Goal: Information Seeking & Learning: Learn about a topic

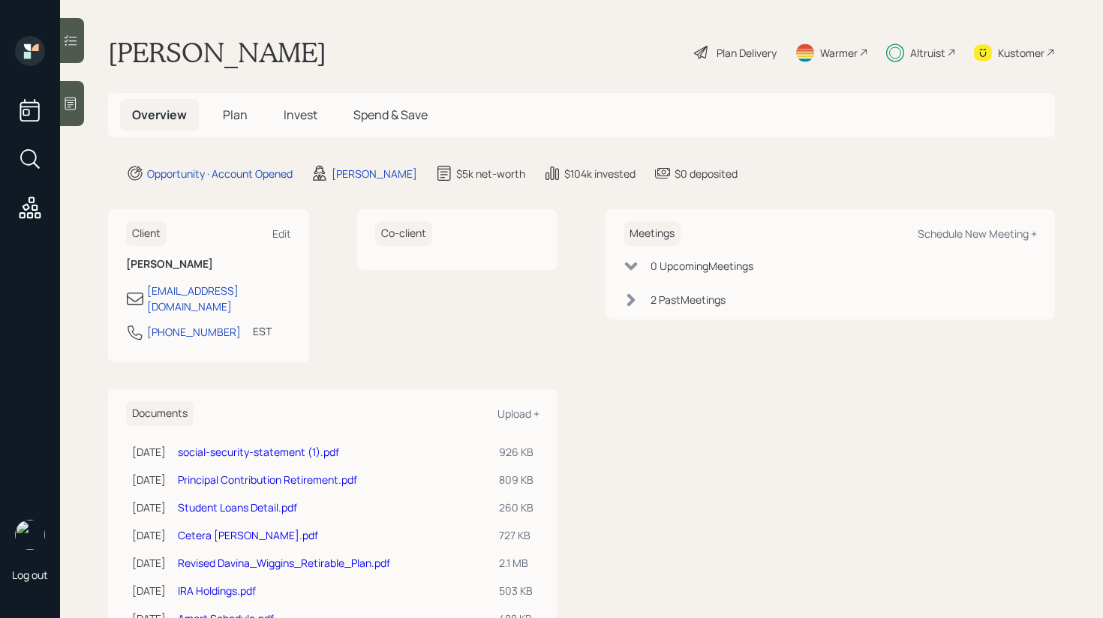
click at [301, 118] on span "Invest" at bounding box center [301, 115] width 34 height 17
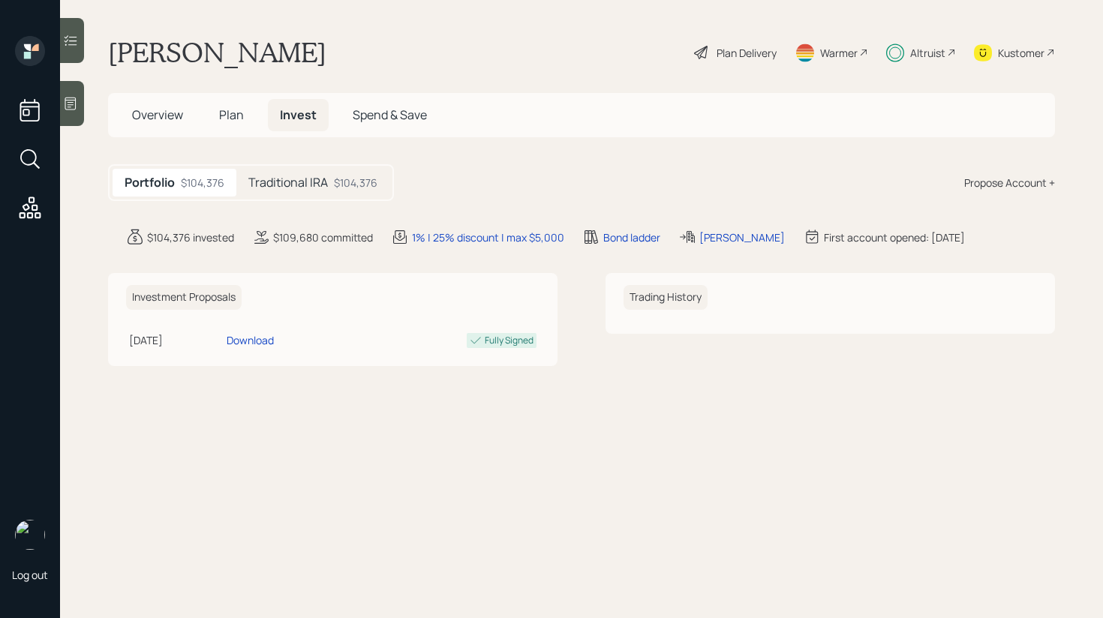
click at [293, 180] on h5 "Traditional IRA" at bounding box center [288, 183] width 80 height 14
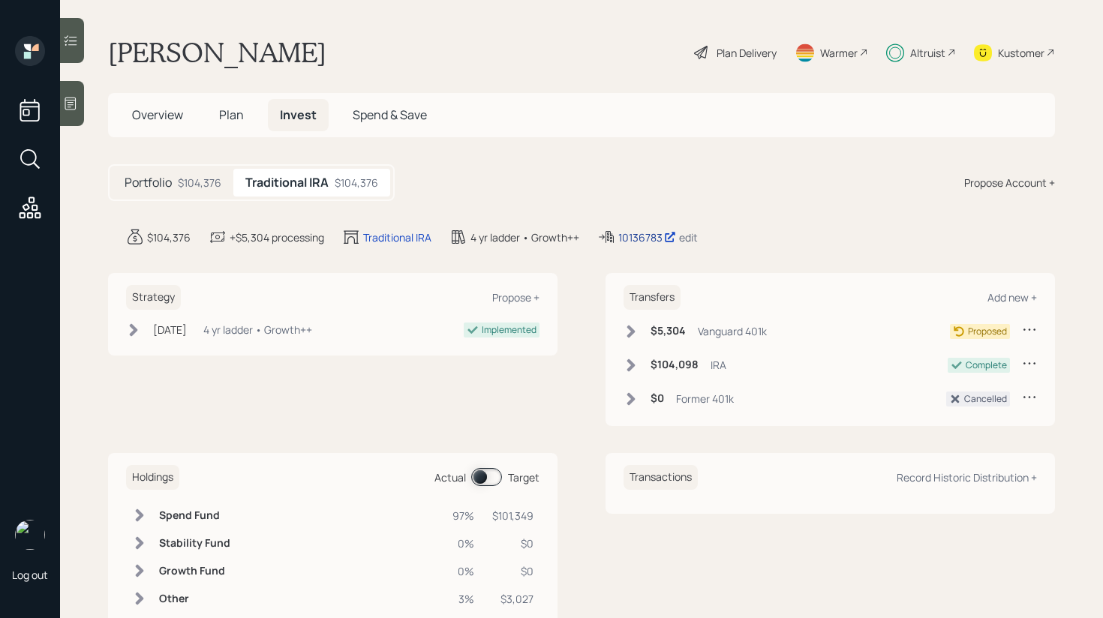
click at [642, 236] on div "10136783" at bounding box center [647, 238] width 58 height 16
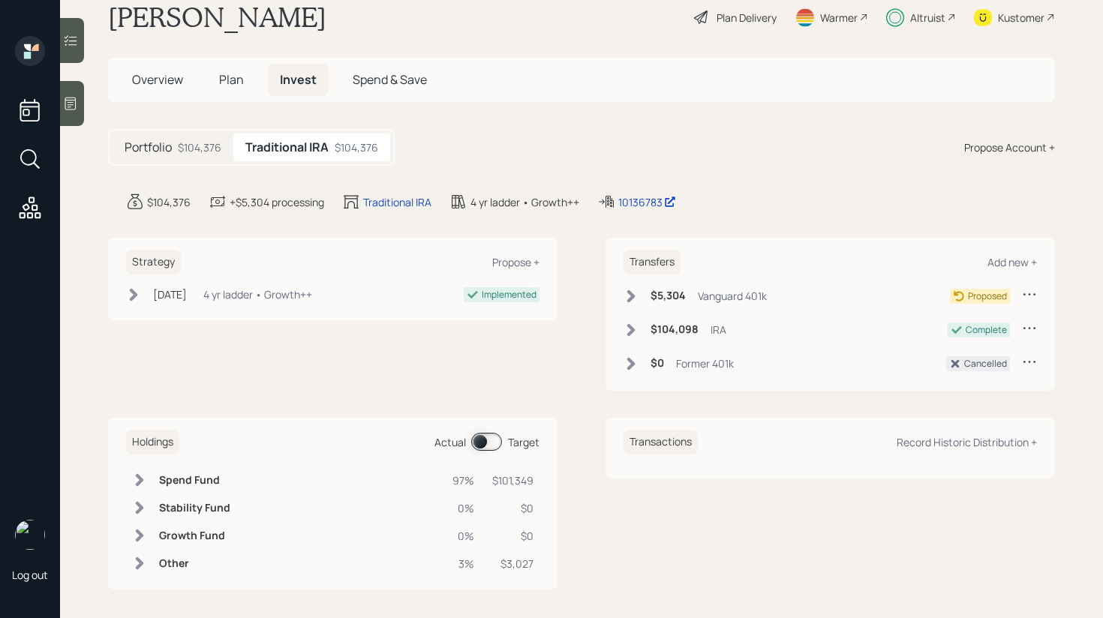
scroll to position [43, 0]
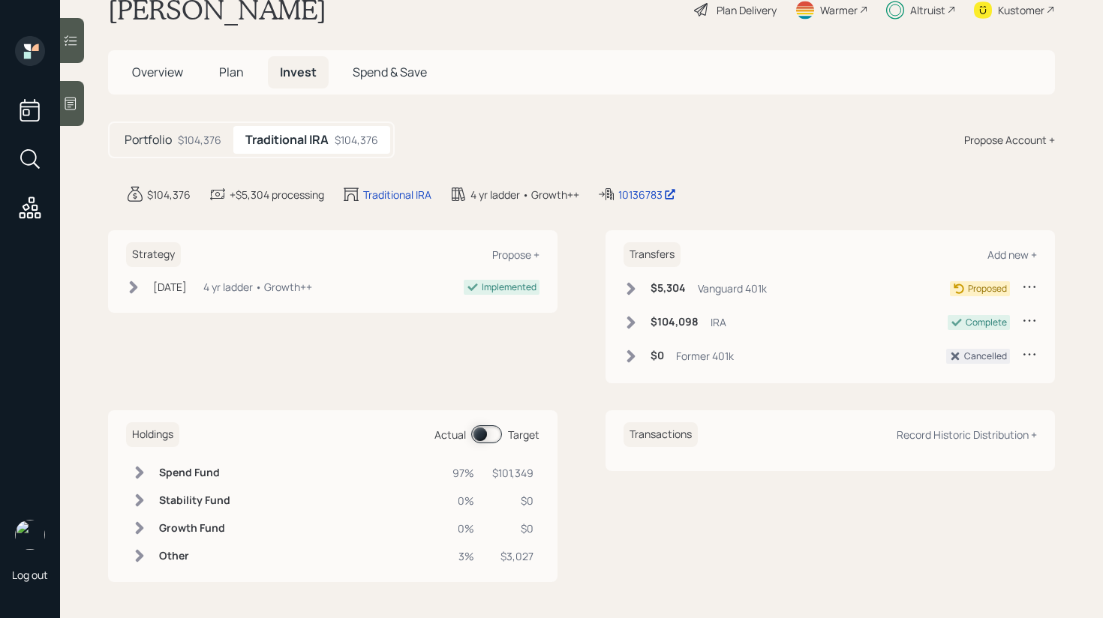
click at [628, 319] on icon at bounding box center [631, 322] width 8 height 13
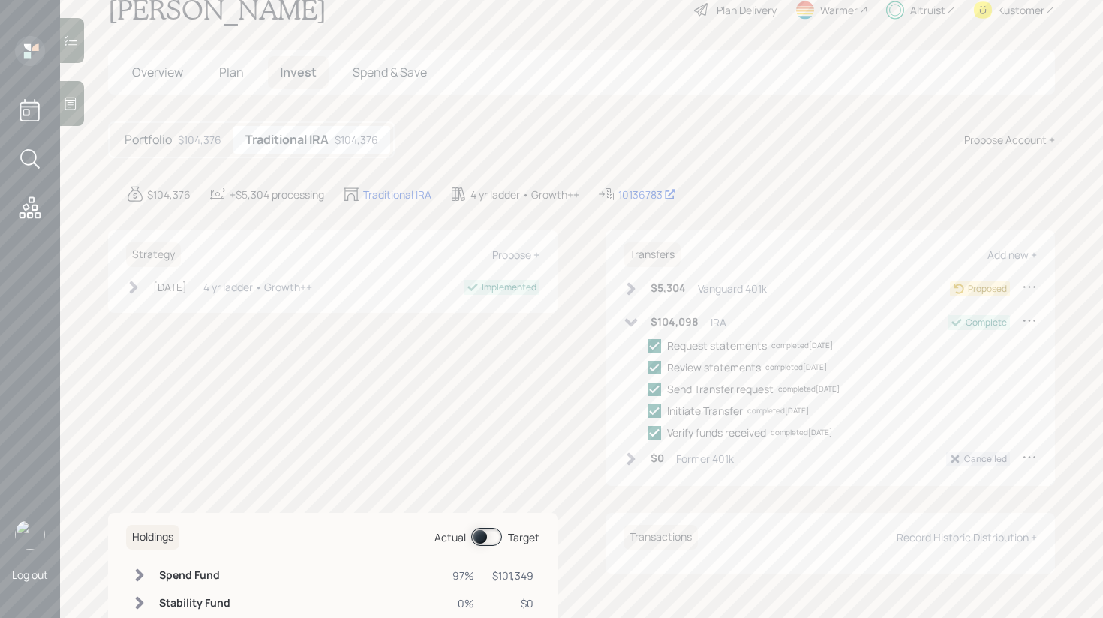
click at [633, 321] on icon at bounding box center [631, 322] width 13 height 8
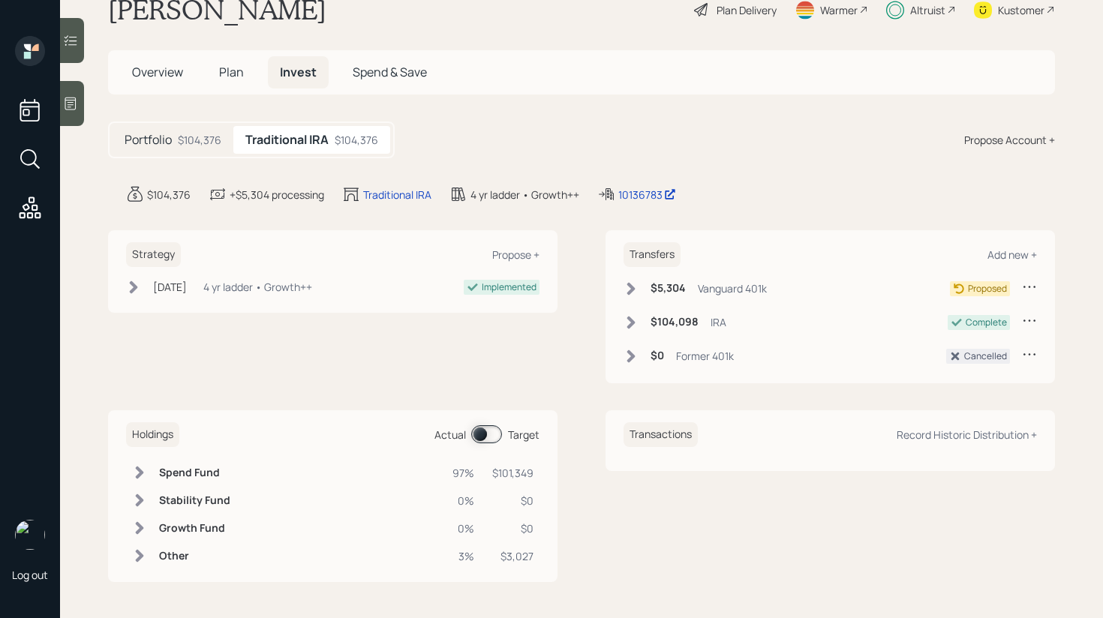
click at [507, 341] on div "Strategy Propose + [DATE] [DATE] 5:59 PM EDT 4 yr ladder • Growth++ Implemented" at bounding box center [333, 306] width 450 height 153
click at [590, 155] on div "Portfolio $104,376 Traditional IRA $104,376 Propose Account +" at bounding box center [581, 140] width 947 height 37
click at [630, 321] on icon at bounding box center [631, 322] width 15 height 15
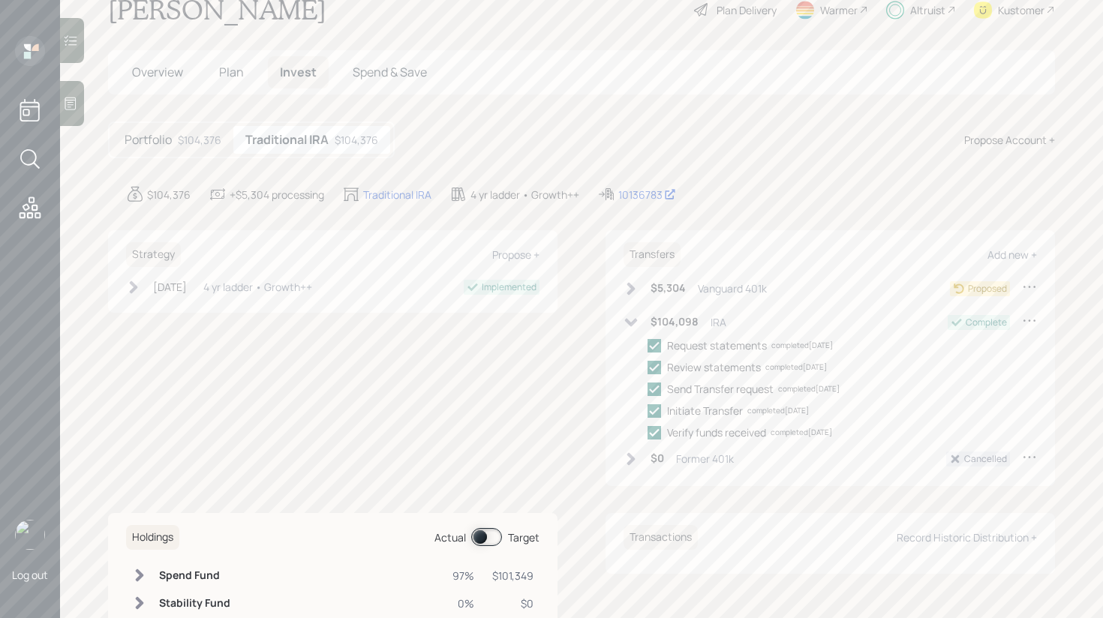
click at [630, 321] on icon at bounding box center [631, 322] width 13 height 8
